Goal: Task Accomplishment & Management: Use online tool/utility

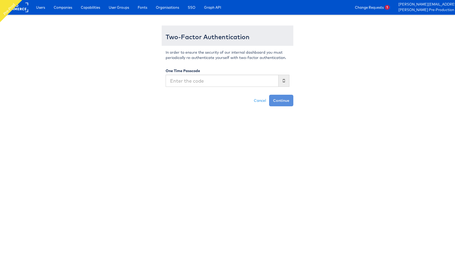
click at [247, 82] on input "text" at bounding box center [222, 81] width 113 height 12
type input "896259"
click at [269, 95] on button "Continue" at bounding box center [281, 101] width 24 height 12
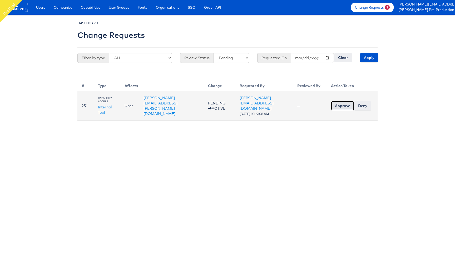
click at [346, 107] on input "Approve" at bounding box center [342, 105] width 23 height 9
